Goal: Information Seeking & Learning: Learn about a topic

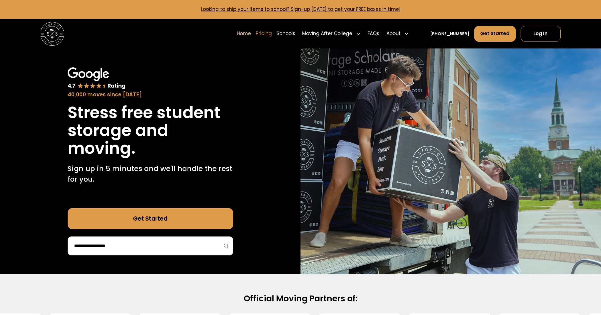
click at [272, 33] on link "Pricing" at bounding box center [264, 33] width 16 height 17
click at [295, 33] on link "Schools" at bounding box center [285, 33] width 19 height 17
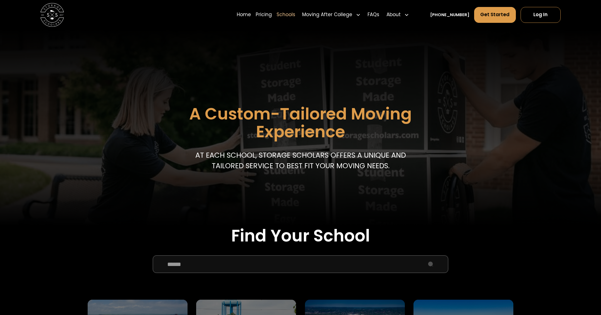
click at [226, 264] on input "School Select Form" at bounding box center [301, 264] width 296 height 18
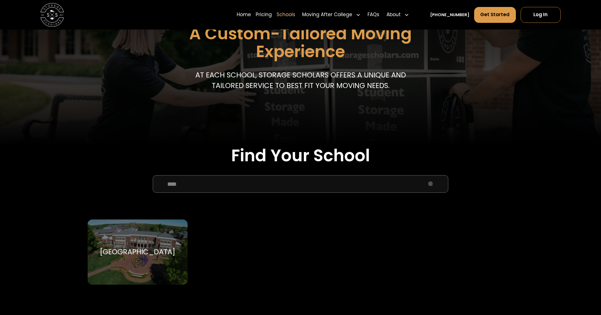
scroll to position [85, 0]
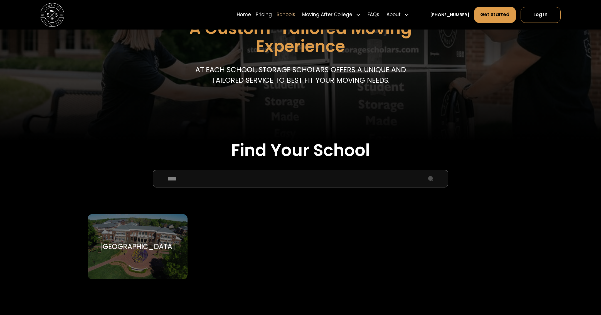
type input "****"
click at [142, 244] on div "[GEOGRAPHIC_DATA]" at bounding box center [137, 246] width 75 height 9
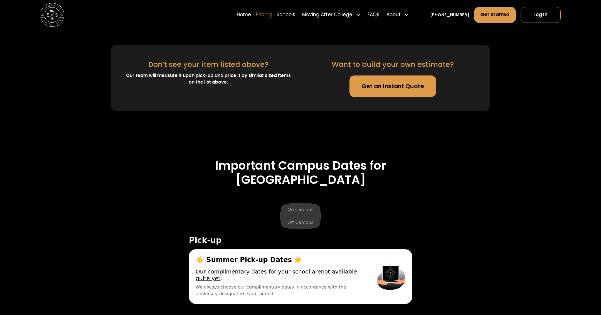
scroll to position [1703, 0]
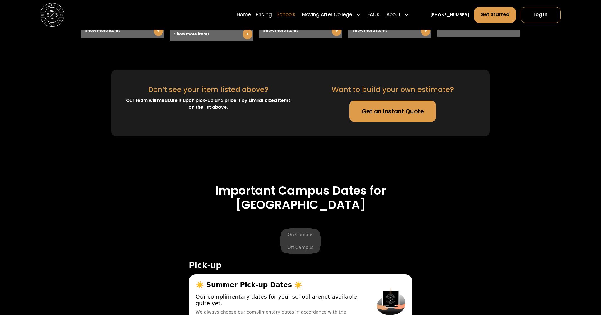
click at [295, 17] on link "Schools" at bounding box center [285, 14] width 19 height 17
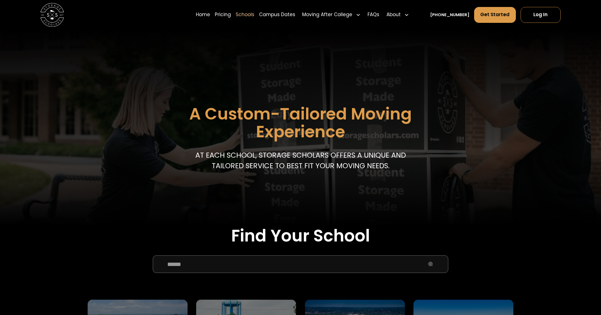
click at [231, 263] on input "School Select Form" at bounding box center [301, 264] width 296 height 18
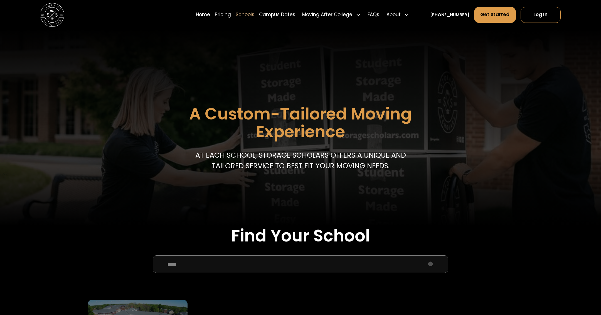
scroll to position [79, 0]
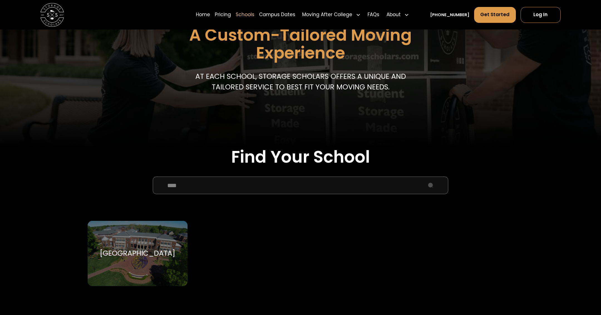
type input "****"
click at [137, 235] on div "Elon University Elon University" at bounding box center [138, 253] width 100 height 65
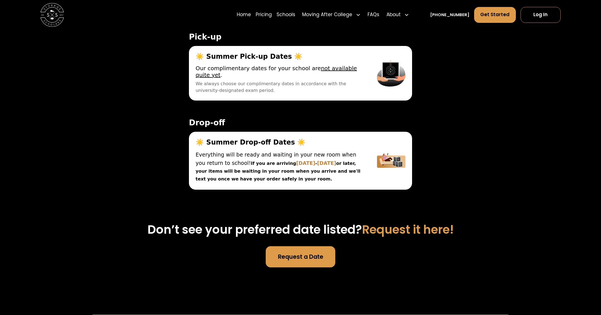
scroll to position [1869, 0]
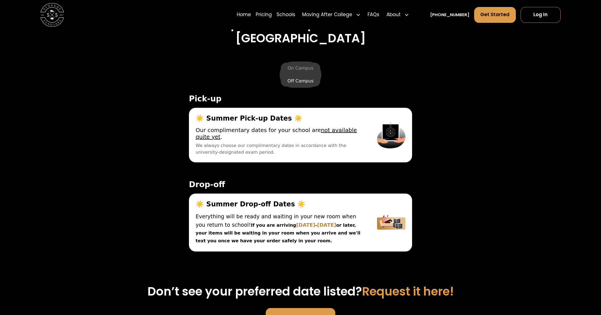
click at [299, 81] on label "Off Campus" at bounding box center [300, 80] width 39 height 11
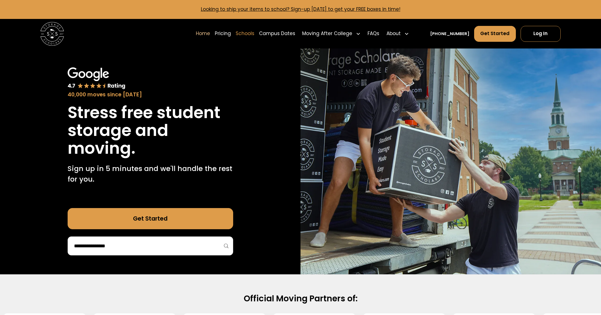
click at [254, 35] on link "Schools" at bounding box center [245, 33] width 19 height 17
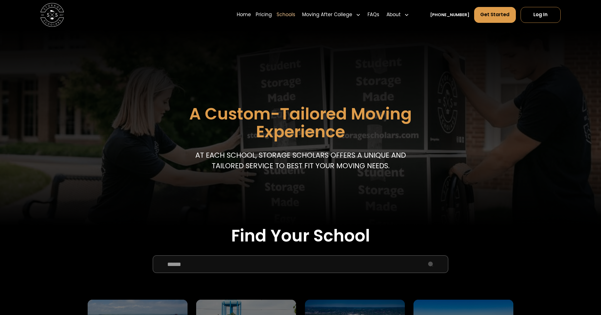
click at [193, 261] on input "School Select Form" at bounding box center [301, 264] width 296 height 18
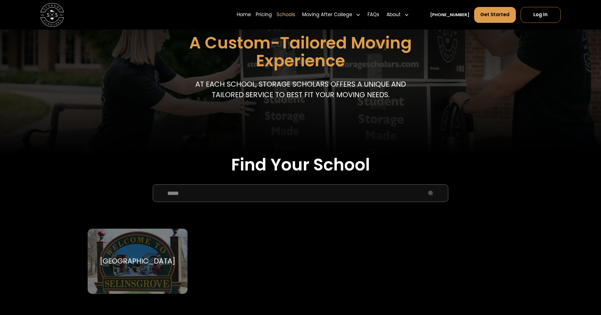
scroll to position [89, 0]
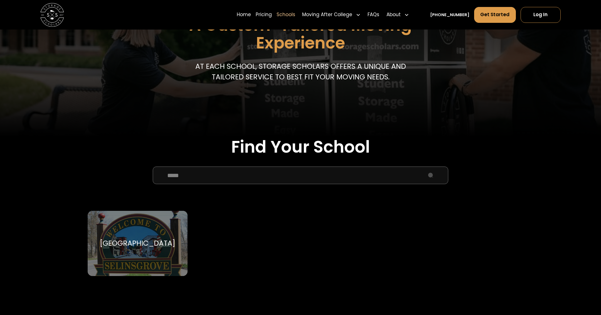
type input "*****"
click at [140, 248] on div "[GEOGRAPHIC_DATA]" at bounding box center [137, 243] width 75 height 9
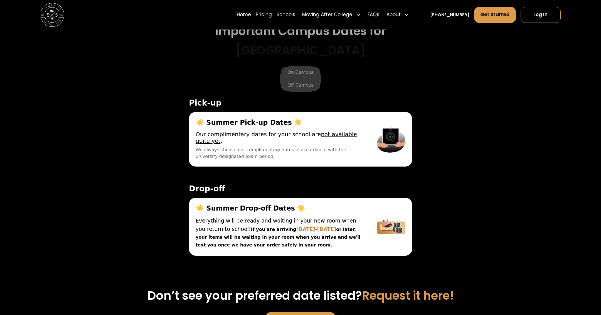
scroll to position [1866, 0]
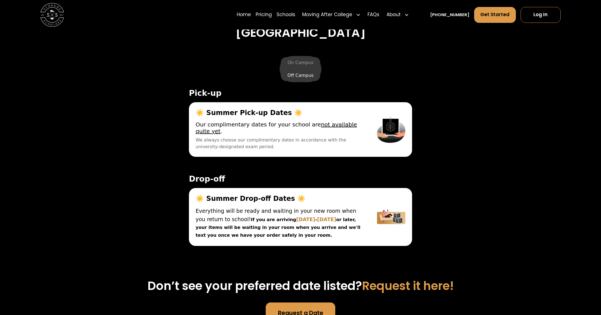
click at [305, 81] on label "Off Campus" at bounding box center [300, 75] width 39 height 11
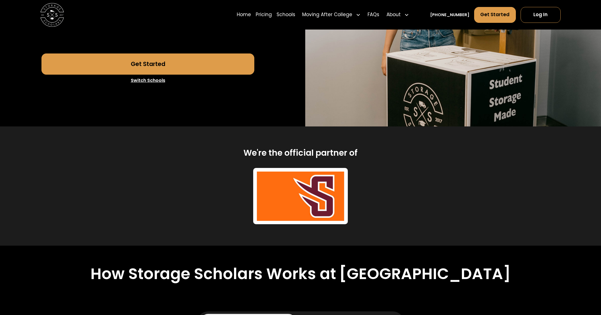
scroll to position [0, 0]
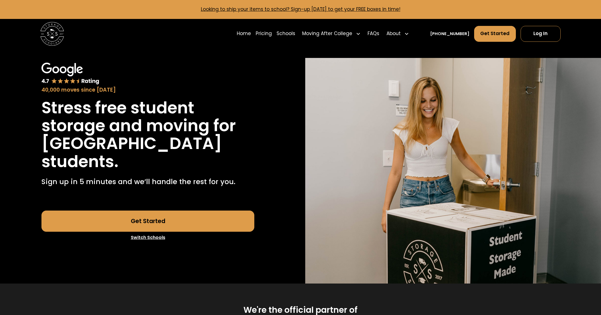
click at [149, 241] on link "Switch Schools" at bounding box center [147, 237] width 213 height 12
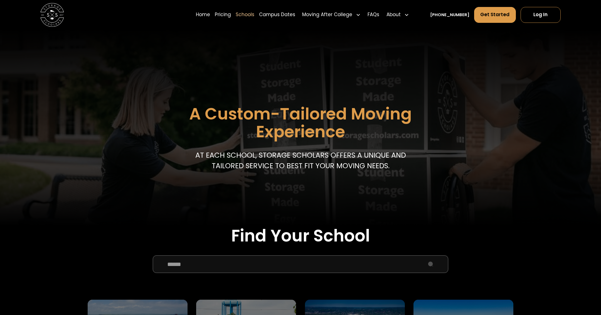
click at [219, 268] on input "School Select Form" at bounding box center [301, 264] width 296 height 18
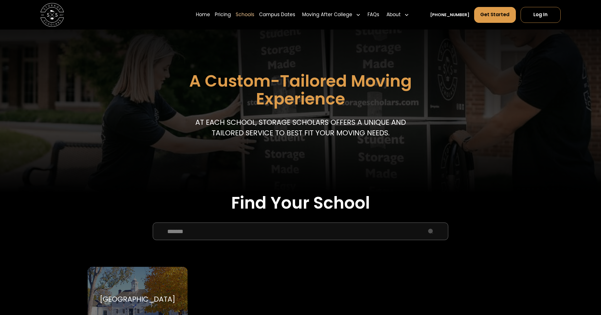
scroll to position [75, 0]
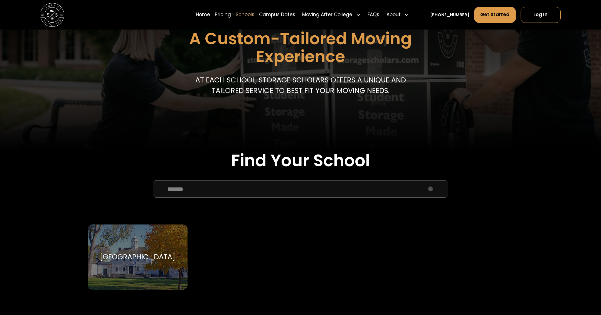
type input "******"
click at [143, 256] on div "[GEOGRAPHIC_DATA]" at bounding box center [137, 256] width 75 height 9
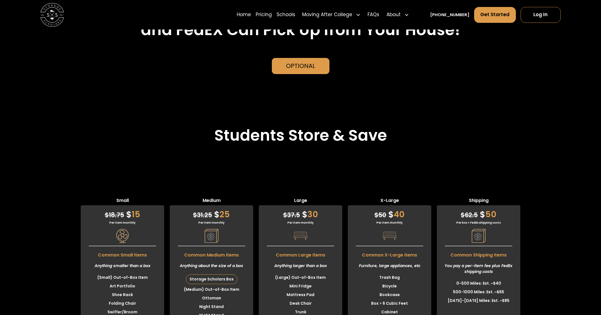
scroll to position [1345, 0]
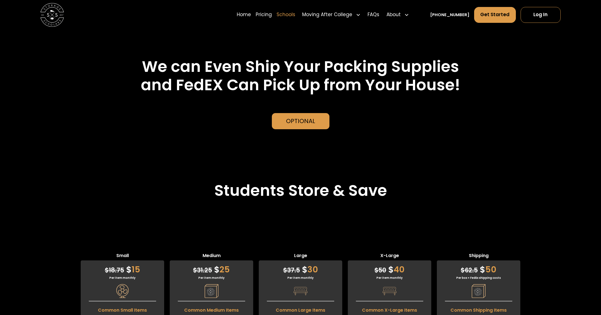
click at [295, 16] on link "Schools" at bounding box center [285, 14] width 19 height 17
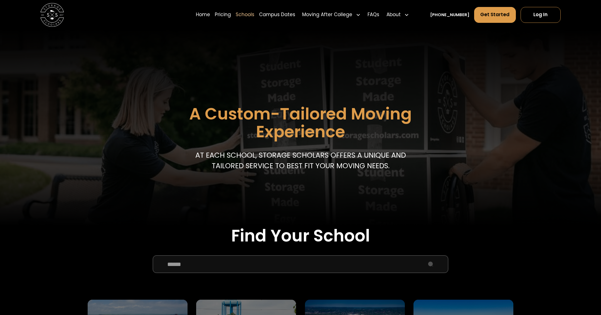
click at [191, 260] on input "School Select Form" at bounding box center [301, 264] width 296 height 18
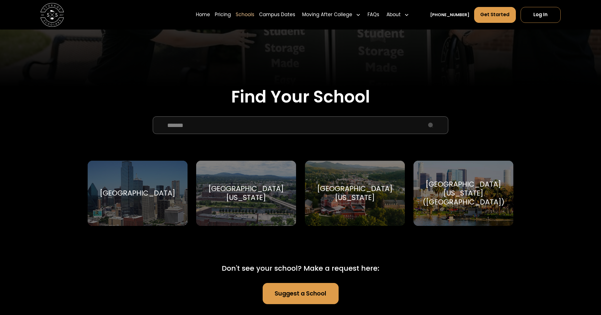
scroll to position [169, 0]
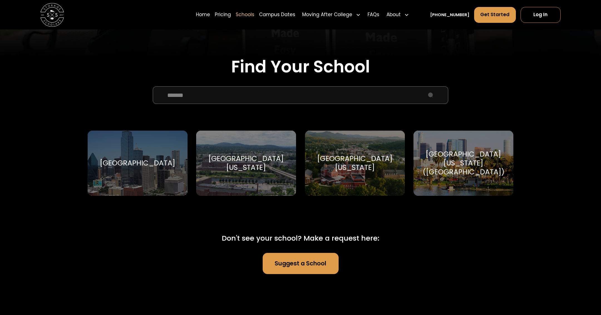
type input "*******"
click at [359, 162] on div "[GEOGRAPHIC_DATA][US_STATE]" at bounding box center [355, 163] width 86 height 18
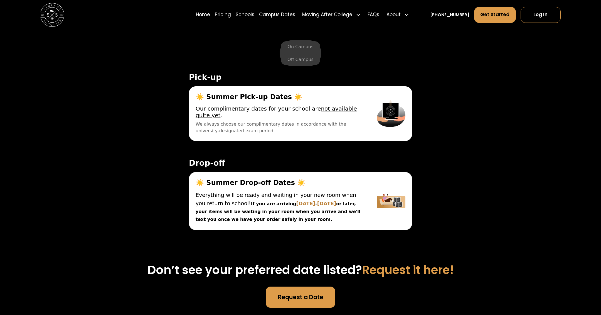
scroll to position [1940, 0]
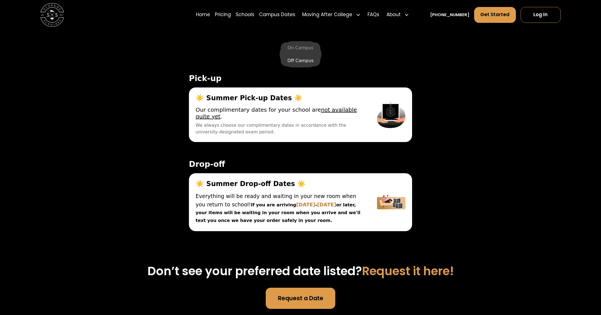
click at [295, 60] on label "Off Campus" at bounding box center [300, 60] width 39 height 11
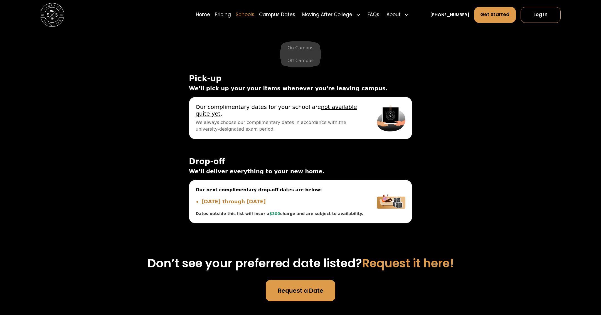
click at [254, 14] on link "Schools" at bounding box center [245, 14] width 19 height 17
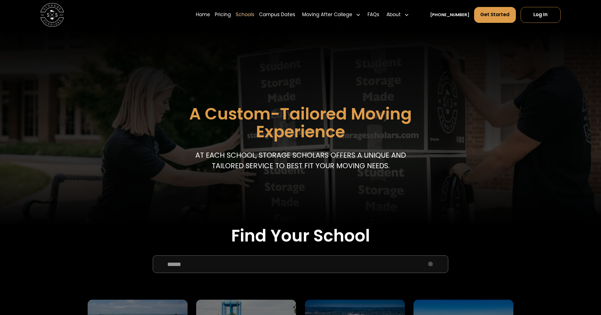
click at [197, 265] on input "School Select Form" at bounding box center [301, 264] width 296 height 18
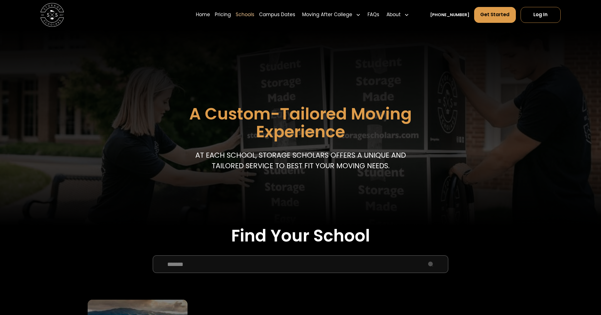
type input "*******"
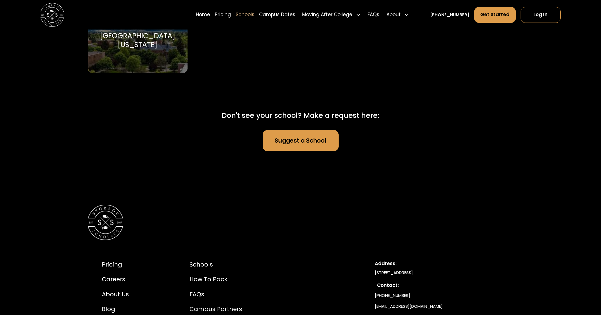
scroll to position [242, 0]
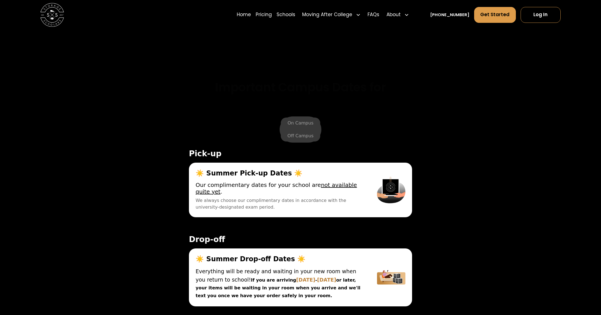
scroll to position [1889, 0]
